Goal: Browse casually: Explore the website without a specific task or goal

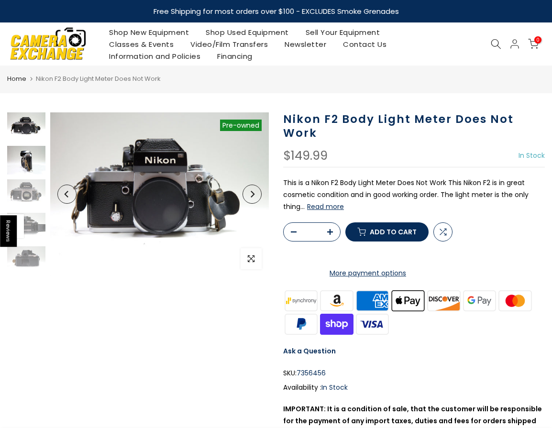
click at [21, 164] on img at bounding box center [26, 160] width 38 height 29
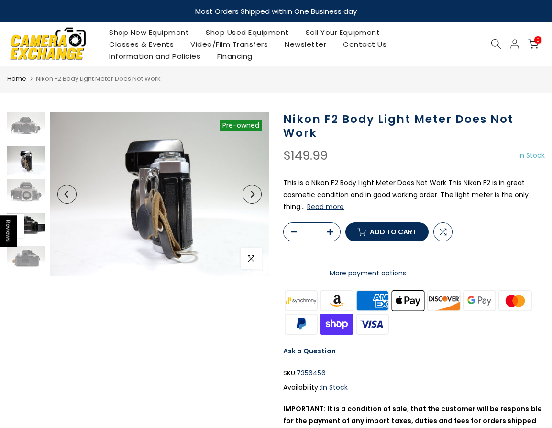
click at [33, 224] on img at bounding box center [26, 227] width 38 height 29
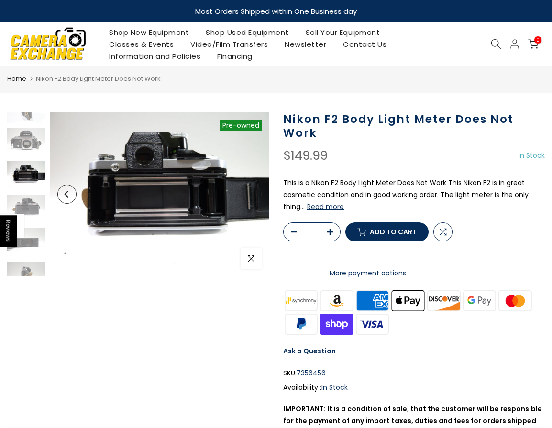
scroll to position [53, 0]
click at [30, 173] on img at bounding box center [26, 174] width 38 height 29
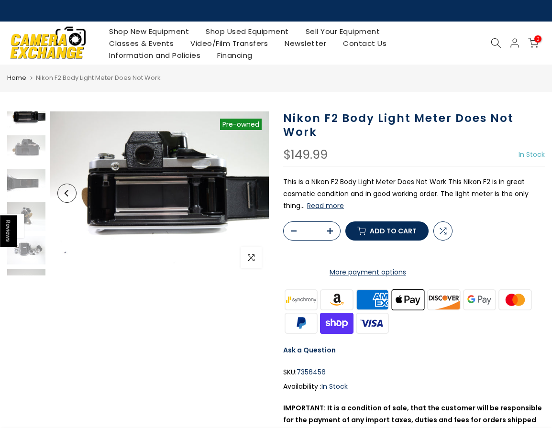
click at [31, 202] on div at bounding box center [26, 149] width 41 height 296
click at [33, 191] on img at bounding box center [26, 183] width 38 height 29
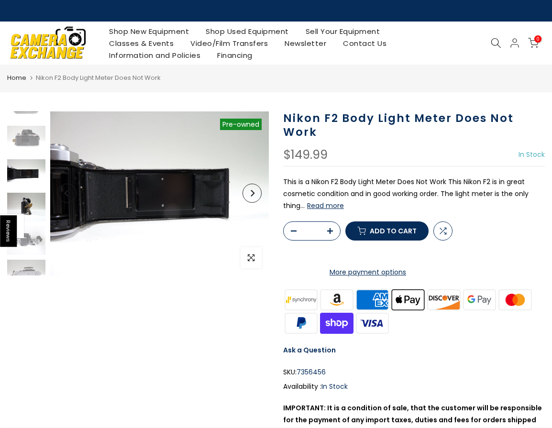
click at [32, 198] on img at bounding box center [26, 207] width 38 height 29
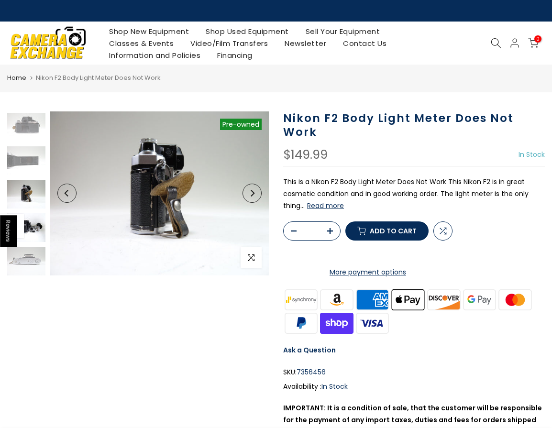
click at [35, 238] on img at bounding box center [26, 227] width 38 height 29
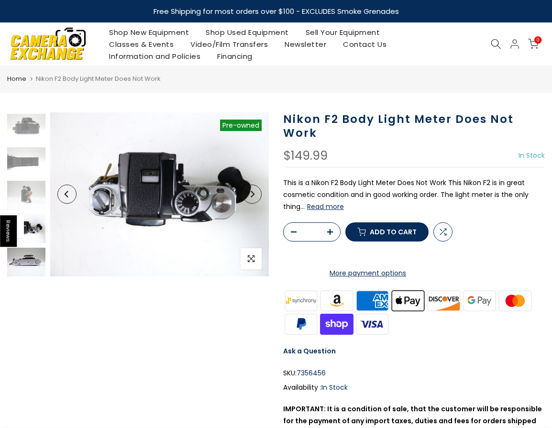
click at [36, 250] on img at bounding box center [26, 262] width 38 height 29
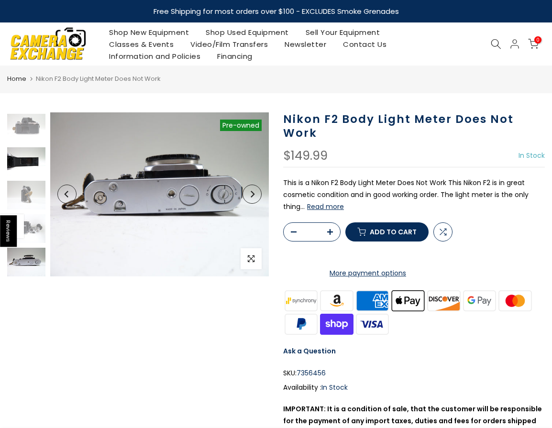
click at [30, 163] on img at bounding box center [26, 161] width 38 height 29
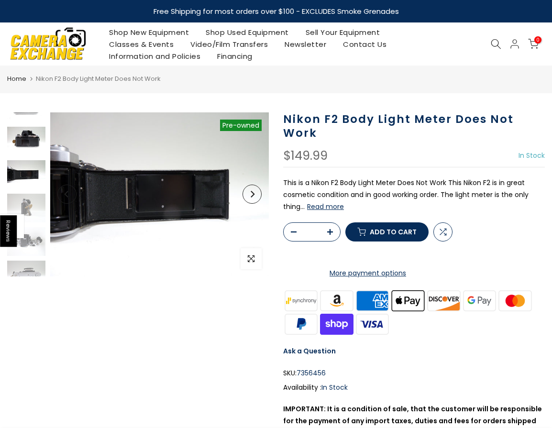
click at [31, 145] on img at bounding box center [26, 141] width 38 height 29
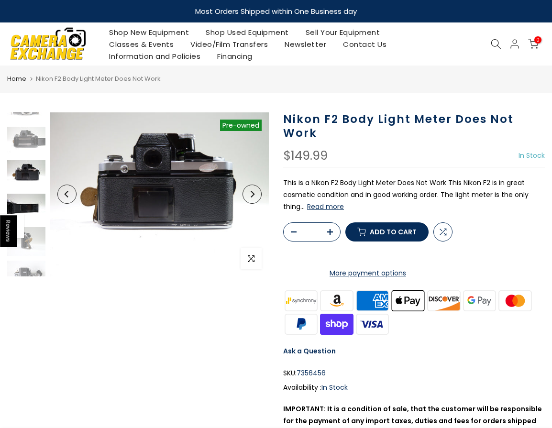
click at [28, 213] on img at bounding box center [26, 208] width 38 height 29
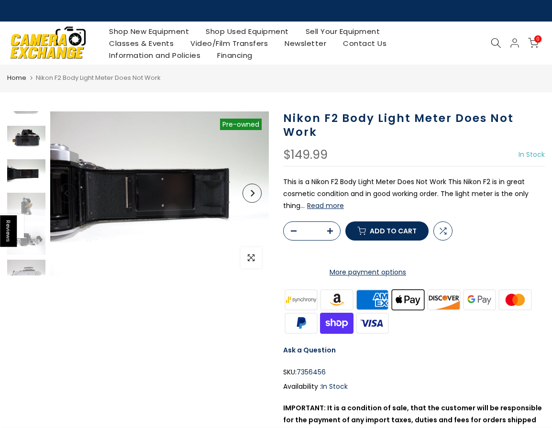
click at [20, 140] on img at bounding box center [26, 140] width 38 height 29
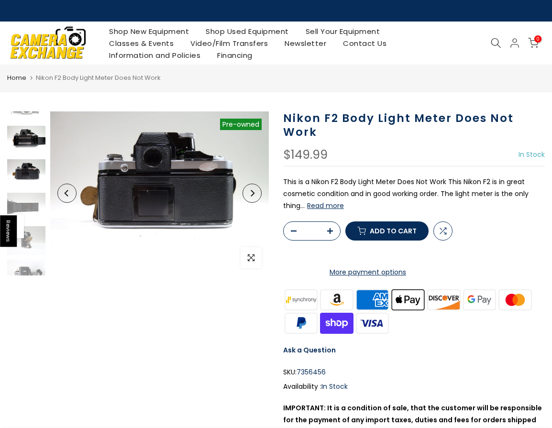
click at [23, 142] on img at bounding box center [26, 140] width 38 height 29
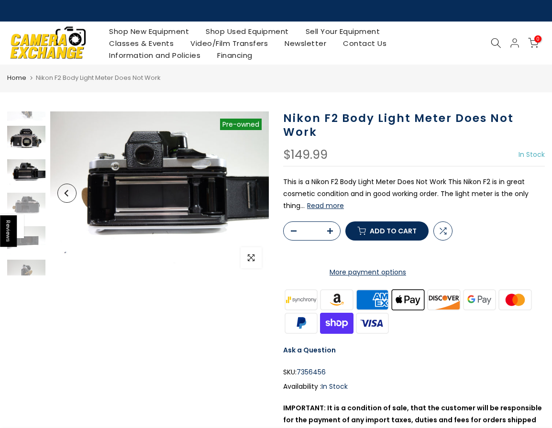
click at [30, 142] on img at bounding box center [26, 140] width 38 height 29
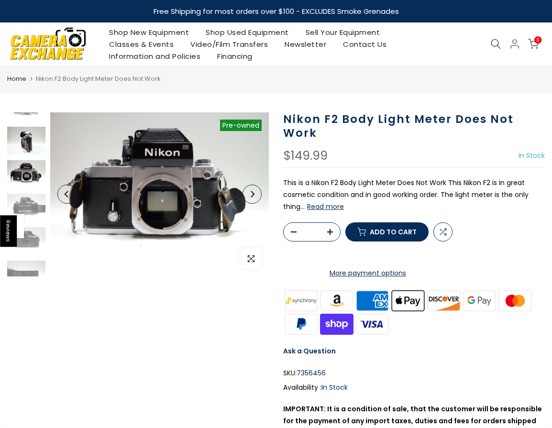
click at [30, 142] on img at bounding box center [26, 141] width 38 height 29
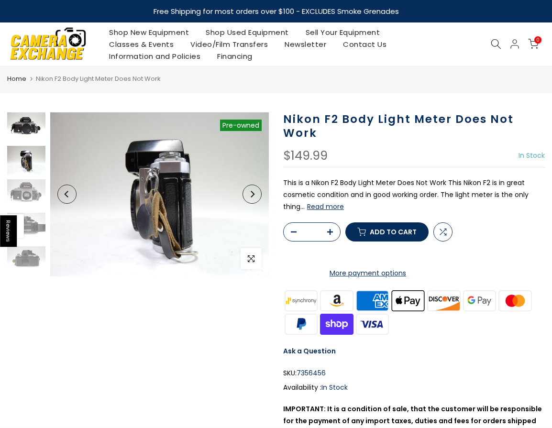
click at [38, 136] on img at bounding box center [26, 126] width 38 height 29
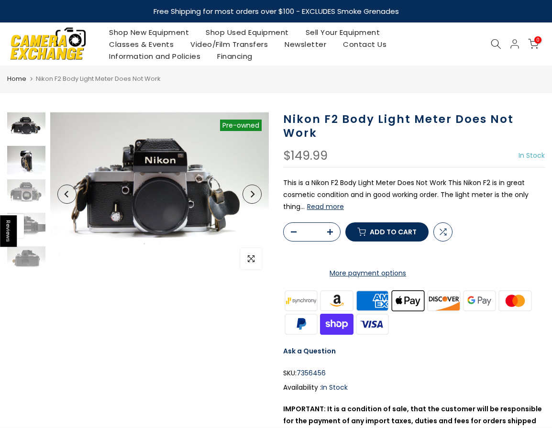
click at [25, 167] on img at bounding box center [26, 160] width 38 height 29
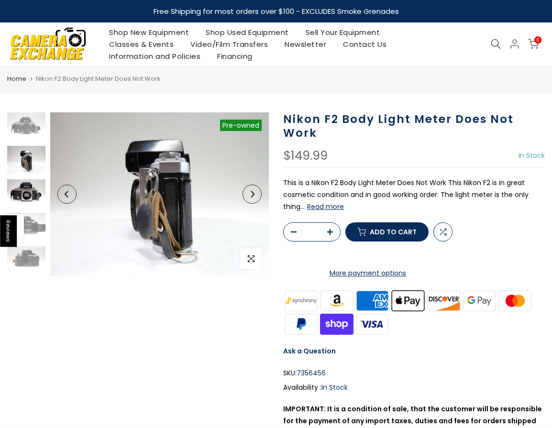
click at [36, 185] on img at bounding box center [26, 193] width 38 height 29
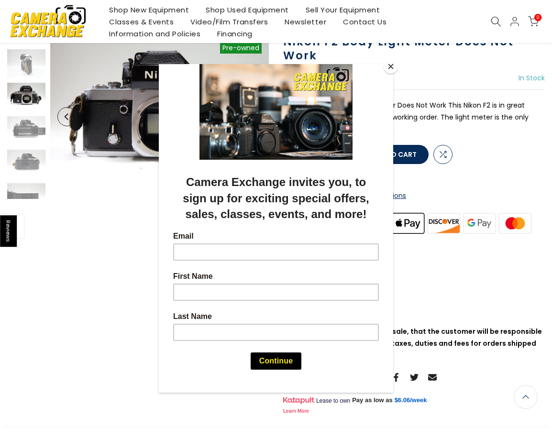
scroll to position [153, 0]
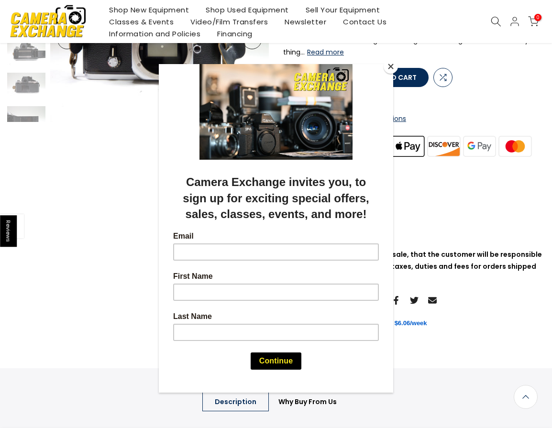
click at [462, 269] on div at bounding box center [276, 214] width 552 height 428
click at [388, 65] on button "Close" at bounding box center [390, 66] width 14 height 14
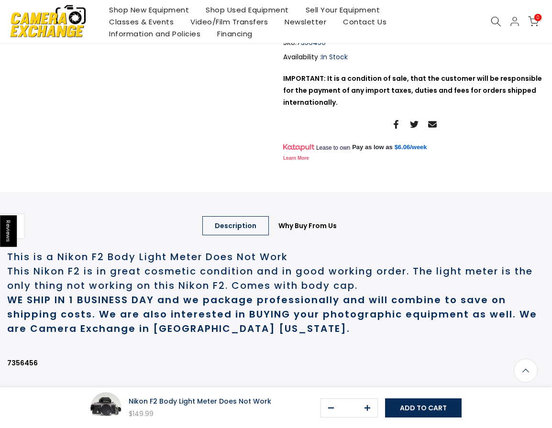
scroll to position [349, 0]
